Goal: Entertainment & Leisure: Consume media (video, audio)

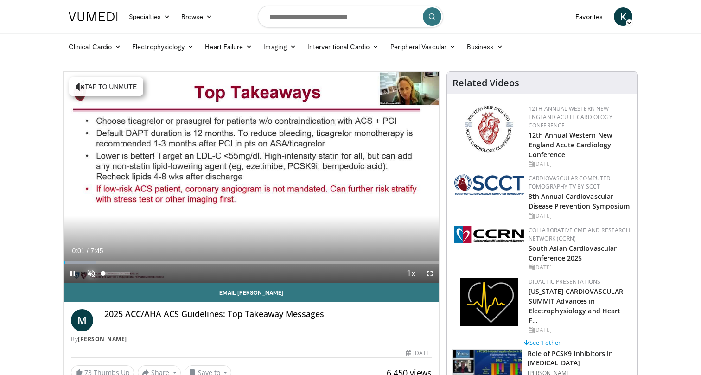
click at [94, 271] on span "Video Player" at bounding box center [91, 273] width 19 height 19
click at [429, 273] on span "Video Player" at bounding box center [430, 273] width 19 height 19
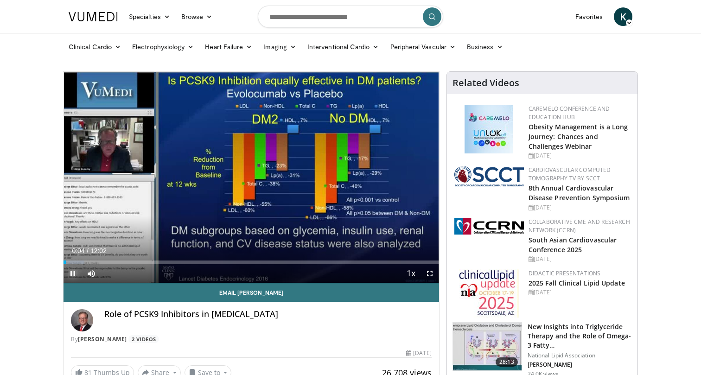
click at [73, 275] on span "Video Player" at bounding box center [73, 273] width 19 height 19
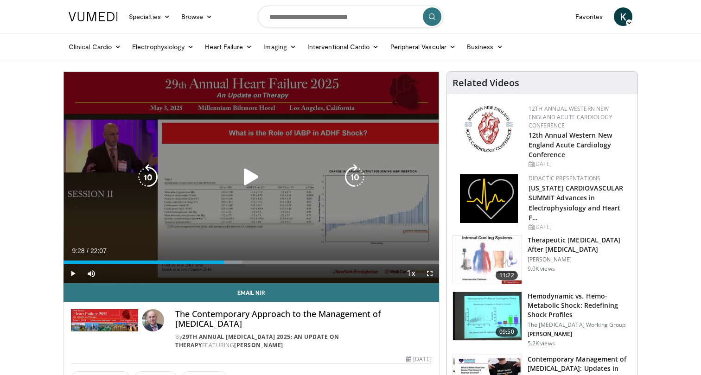
click at [251, 175] on icon "Video Player" at bounding box center [251, 177] width 26 height 26
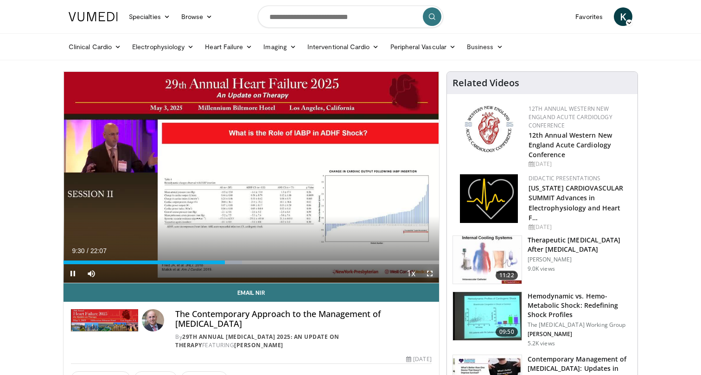
click at [427, 274] on span "Video Player" at bounding box center [430, 273] width 19 height 19
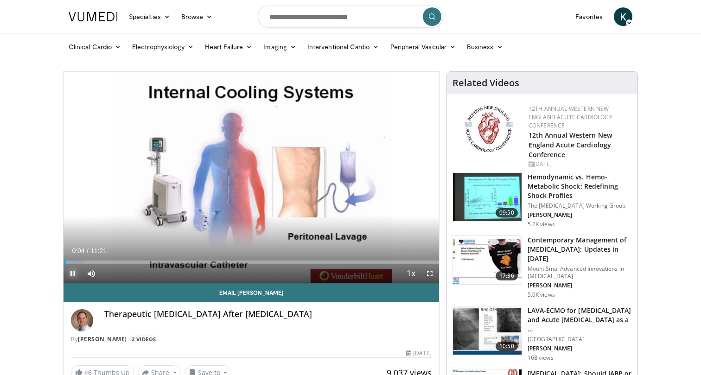
click at [72, 272] on span "Video Player" at bounding box center [73, 273] width 19 height 19
